Goal: Transaction & Acquisition: Obtain resource

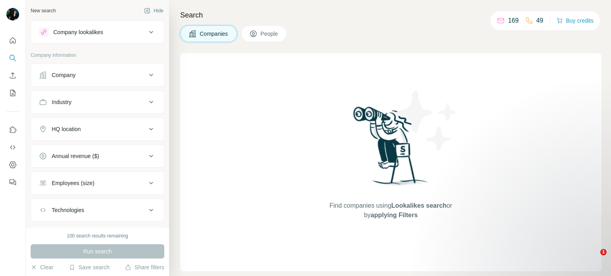
click at [264, 31] on span "People" at bounding box center [270, 34] width 18 height 8
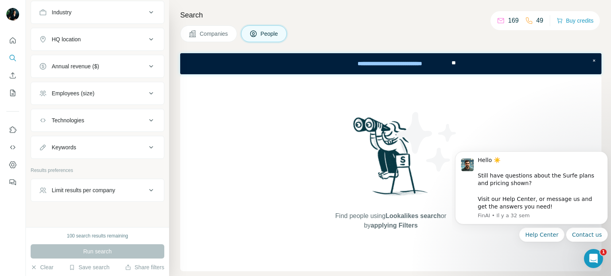
scroll to position [223, 0]
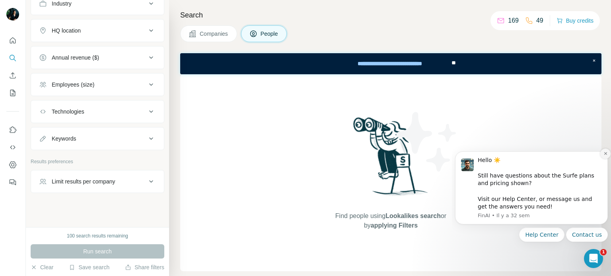
click at [604, 151] on button "Dismiss notification" at bounding box center [605, 154] width 10 height 10
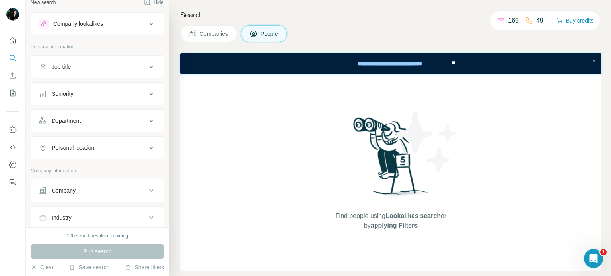
scroll to position [0, 0]
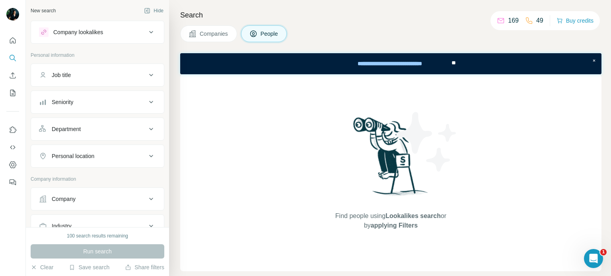
click at [106, 38] on button "Company lookalikes" at bounding box center [97, 32] width 133 height 19
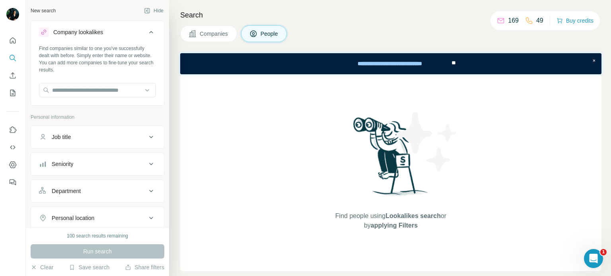
click at [111, 108] on div "Company lookalikes Find companies similar to one you've successfully dealt with…" at bounding box center [98, 249] width 134 height 457
click at [113, 90] on input "text" at bounding box center [97, 90] width 117 height 14
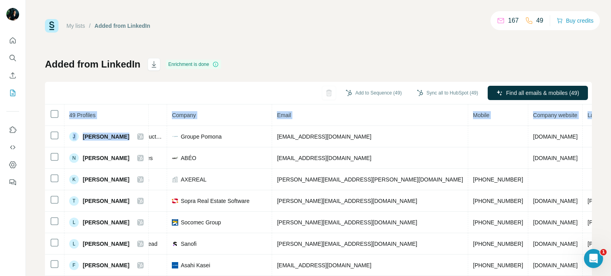
scroll to position [0, 219]
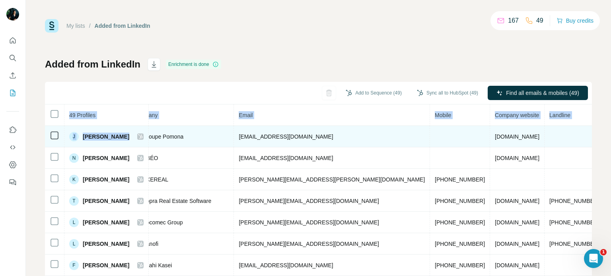
drag, startPoint x: 315, startPoint y: 132, endPoint x: 480, endPoint y: 145, distance: 166.0
click at [480, 145] on tr "[PERSON_NAME] Not started LinkedIn Responsable du domaine infrastructure Groupe…" at bounding box center [229, 136] width 807 height 21
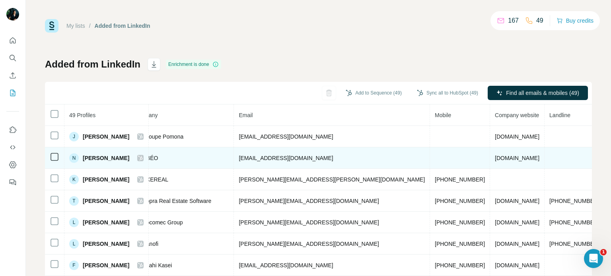
click at [545, 148] on td at bounding box center [575, 158] width 60 height 21
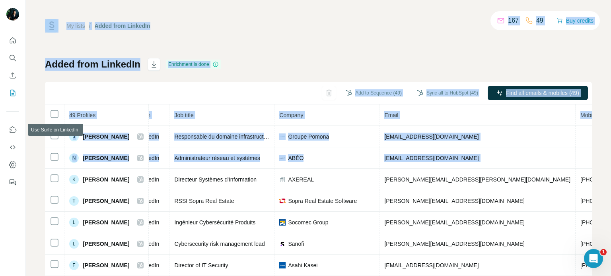
scroll to position [0, 0]
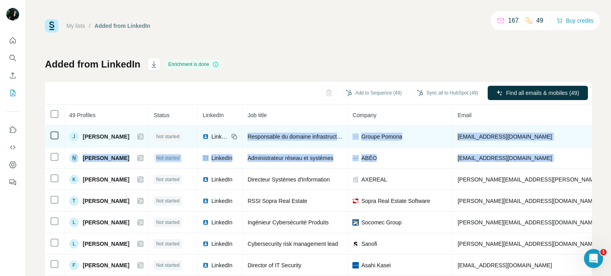
drag, startPoint x: 533, startPoint y: 160, endPoint x: 241, endPoint y: 134, distance: 293.8
click at [240, 138] on tbody "J [PERSON_NAME] Not started LinkedIn Responsable du domaine infrastructure Grou…" at bounding box center [448, 233] width 807 height 215
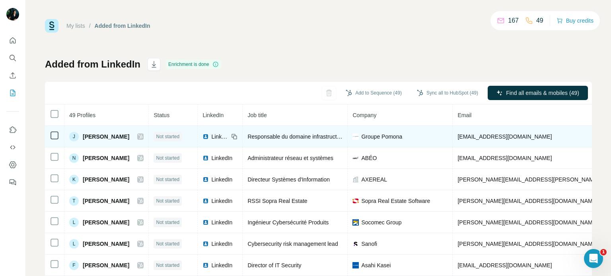
click at [61, 132] on td at bounding box center [54, 136] width 19 height 21
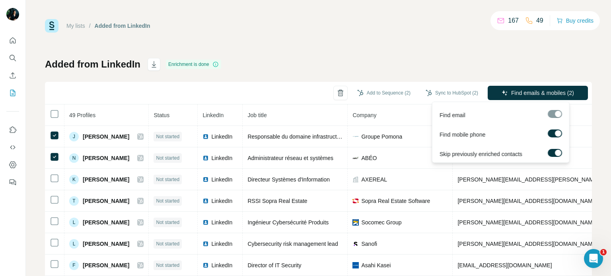
click at [557, 152] on div at bounding box center [558, 153] width 6 height 6
click at [557, 152] on label at bounding box center [555, 153] width 14 height 8
click at [549, 99] on button "Find emails & mobiles (2)" at bounding box center [538, 93] width 100 height 14
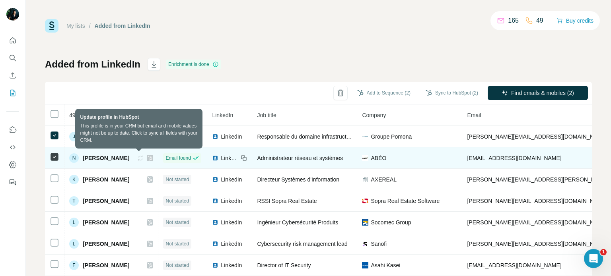
click at [137, 158] on icon at bounding box center [140, 158] width 6 height 6
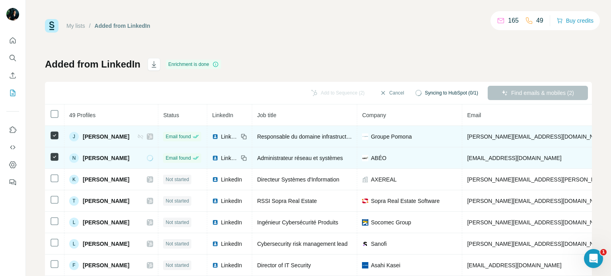
click at [138, 138] on icon at bounding box center [140, 137] width 6 height 6
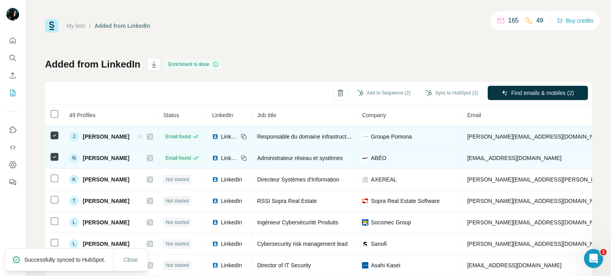
click at [138, 138] on icon at bounding box center [140, 137] width 6 height 6
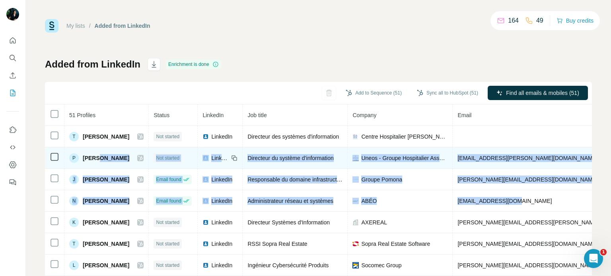
drag, startPoint x: 518, startPoint y: 198, endPoint x: 127, endPoint y: 165, distance: 392.1
click at [122, 170] on tbody "T Thomas De Clercq Not started LinkedIn Directeur des systèmes d'information Ce…" at bounding box center [468, 233] width 846 height 215
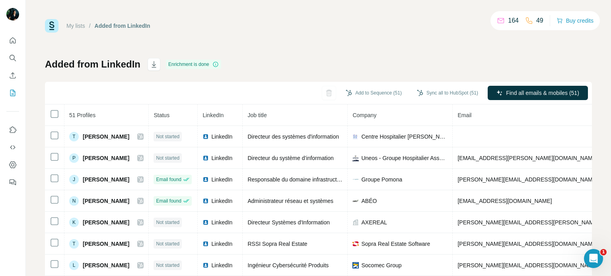
click at [302, 53] on div "My lists / Added from LinkedIn 164 49 Buy credits Added from LinkedIn Enrichmen…" at bounding box center [318, 167] width 547 height 296
